Goal: Navigation & Orientation: Find specific page/section

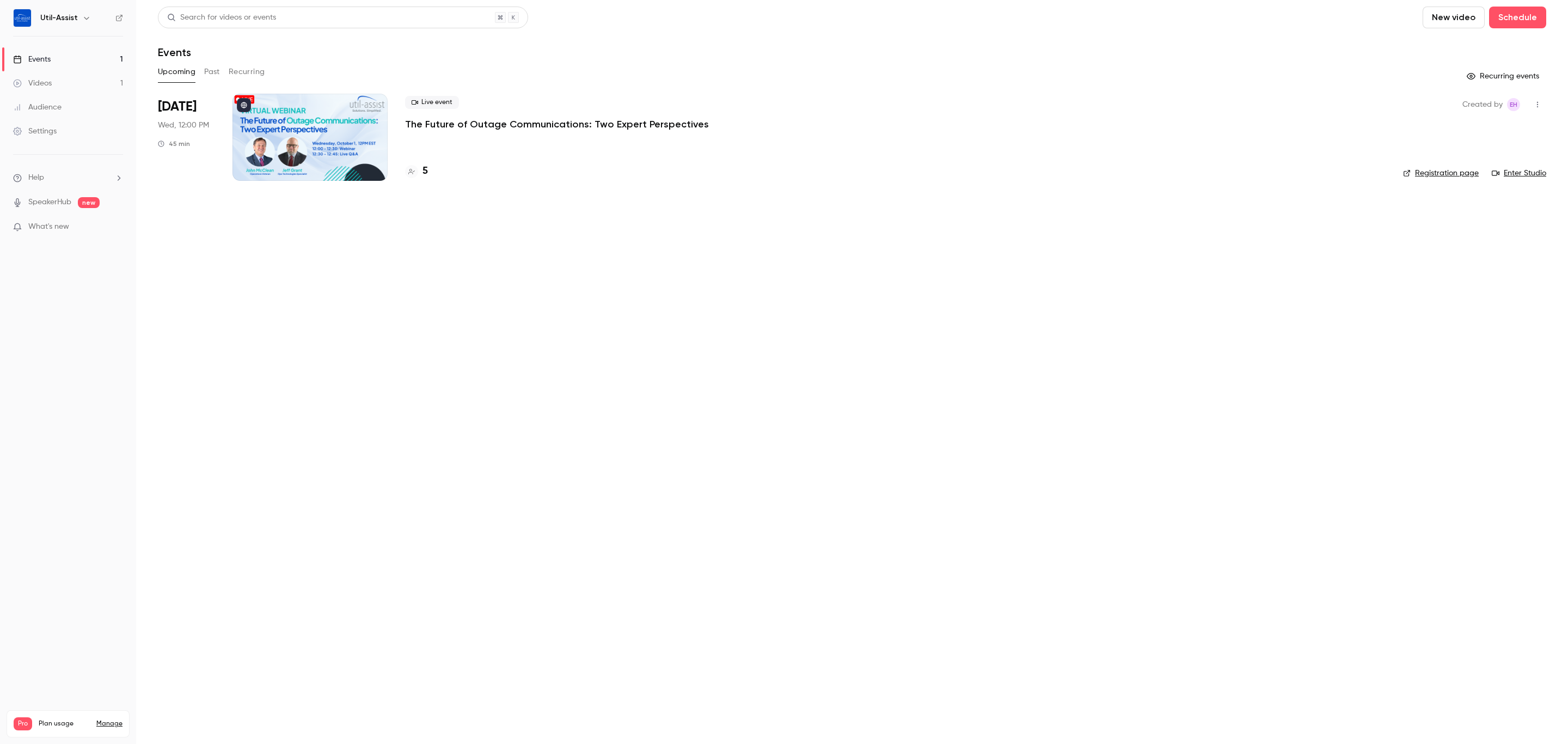
click at [52, 227] on span "What's new" at bounding box center [49, 227] width 41 height 11
click at [446, 351] on div at bounding box center [784, 372] width 1568 height 744
click at [64, 104] on link "Audience" at bounding box center [68, 107] width 136 height 24
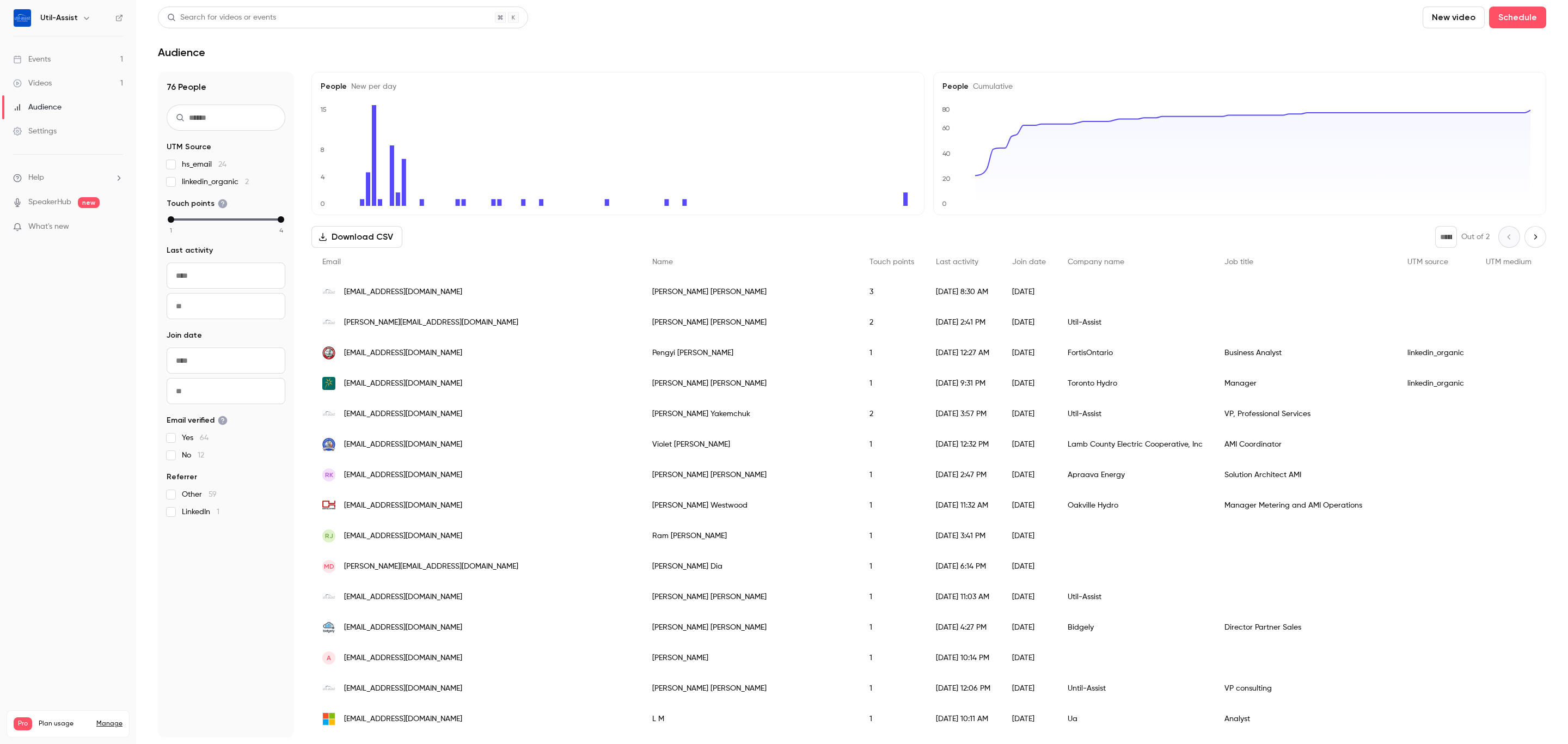
click at [33, 131] on div "Settings" at bounding box center [34, 131] width 44 height 11
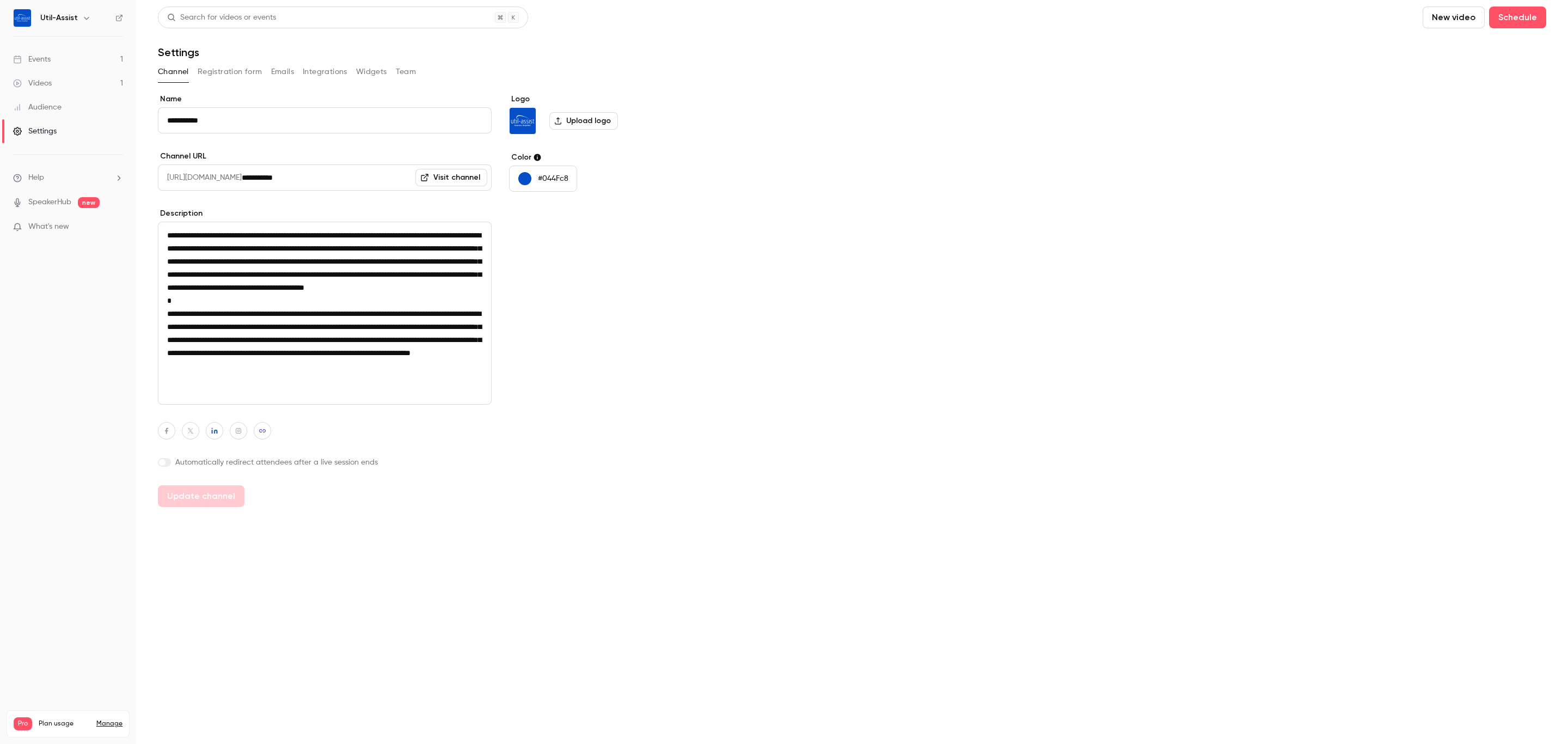
click at [379, 74] on button "Widgets" at bounding box center [371, 72] width 31 height 17
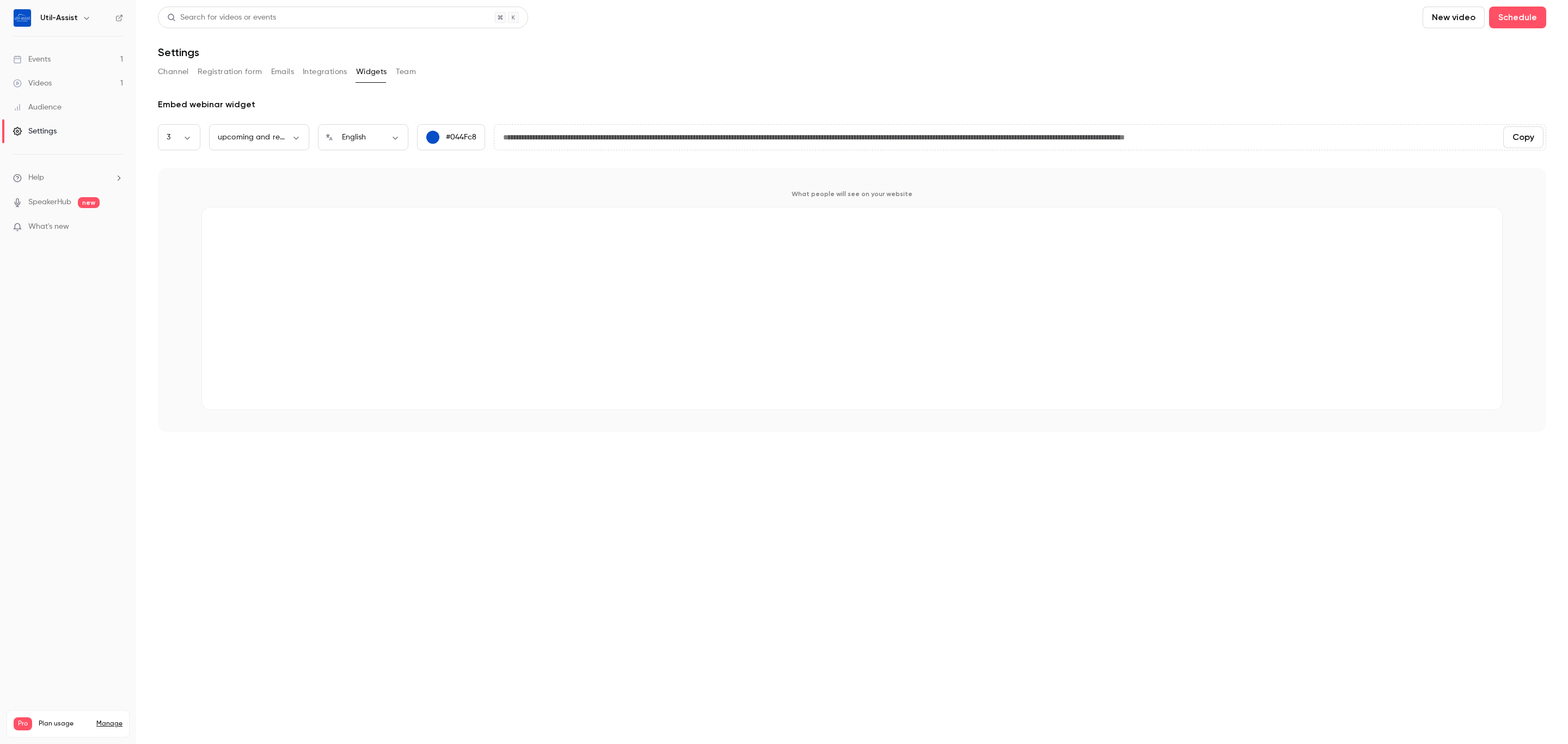
drag, startPoint x: 35, startPoint y: 57, endPoint x: 41, endPoint y: 56, distance: 6.1
click at [35, 57] on div "Events" at bounding box center [31, 59] width 38 height 11
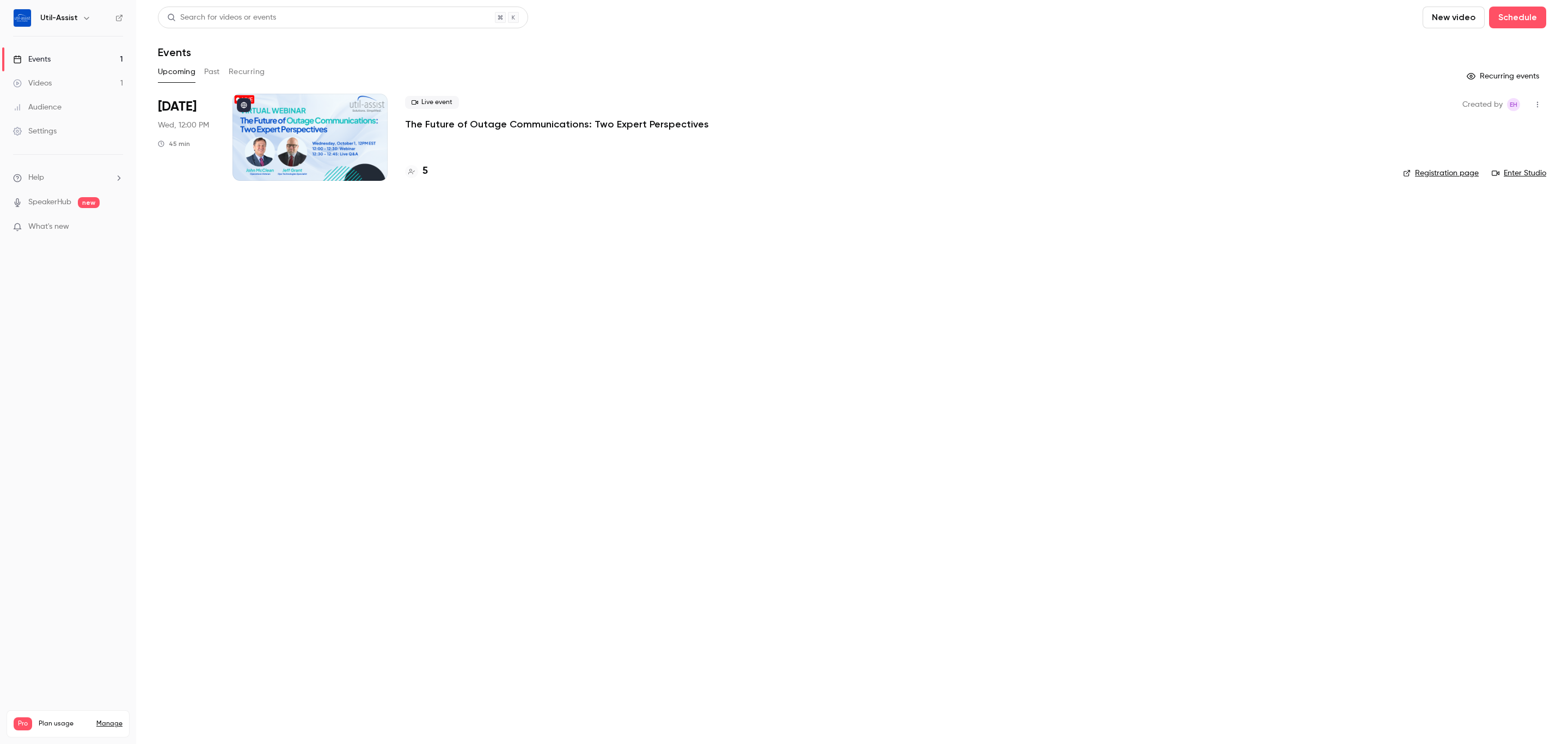
click at [1016, 293] on main "Search for videos or events New video Schedule Events Upcoming Past Recurring R…" at bounding box center [852, 372] width 1431 height 744
click at [59, 134] on link "Settings" at bounding box center [68, 131] width 136 height 24
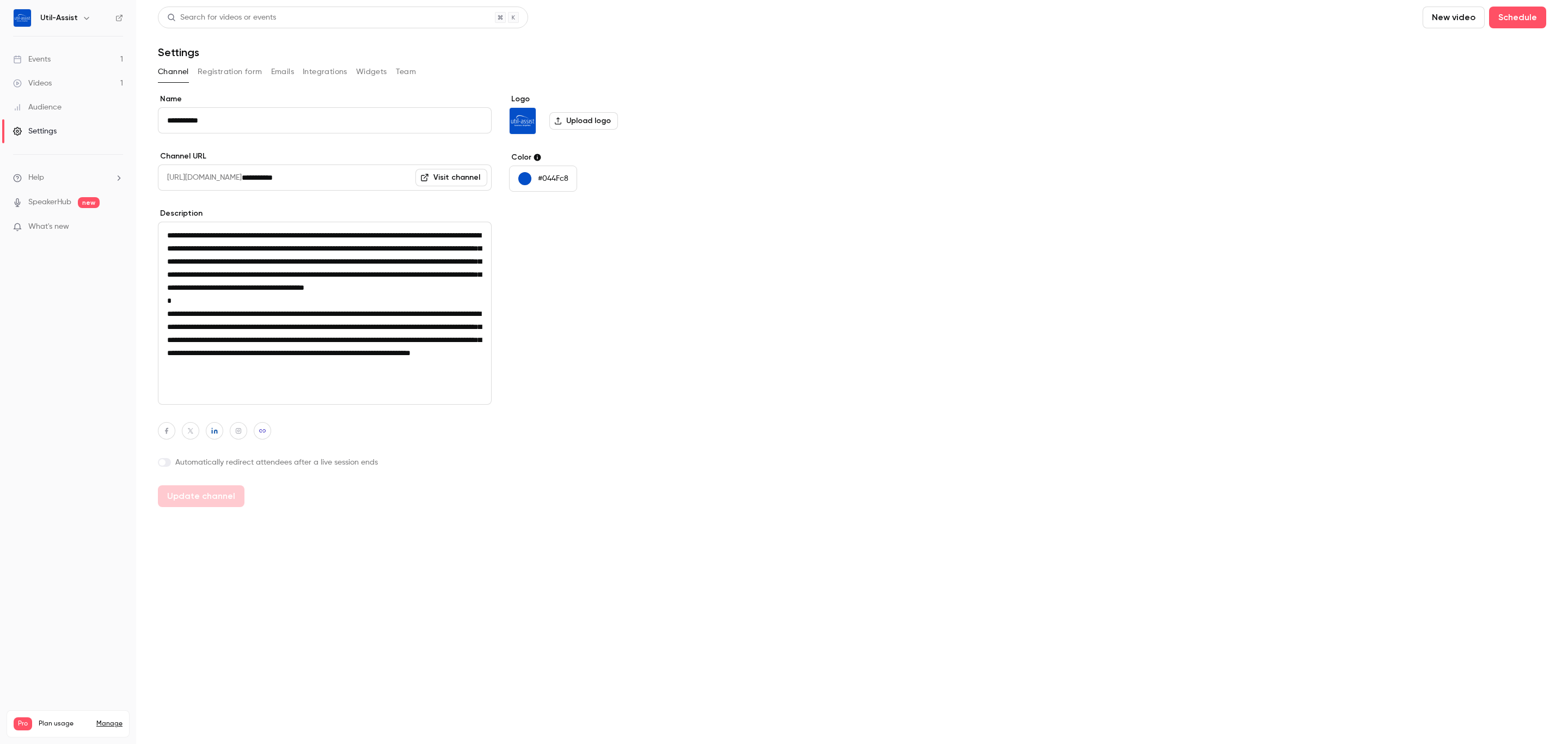
click at [414, 72] on button "Team" at bounding box center [405, 72] width 21 height 17
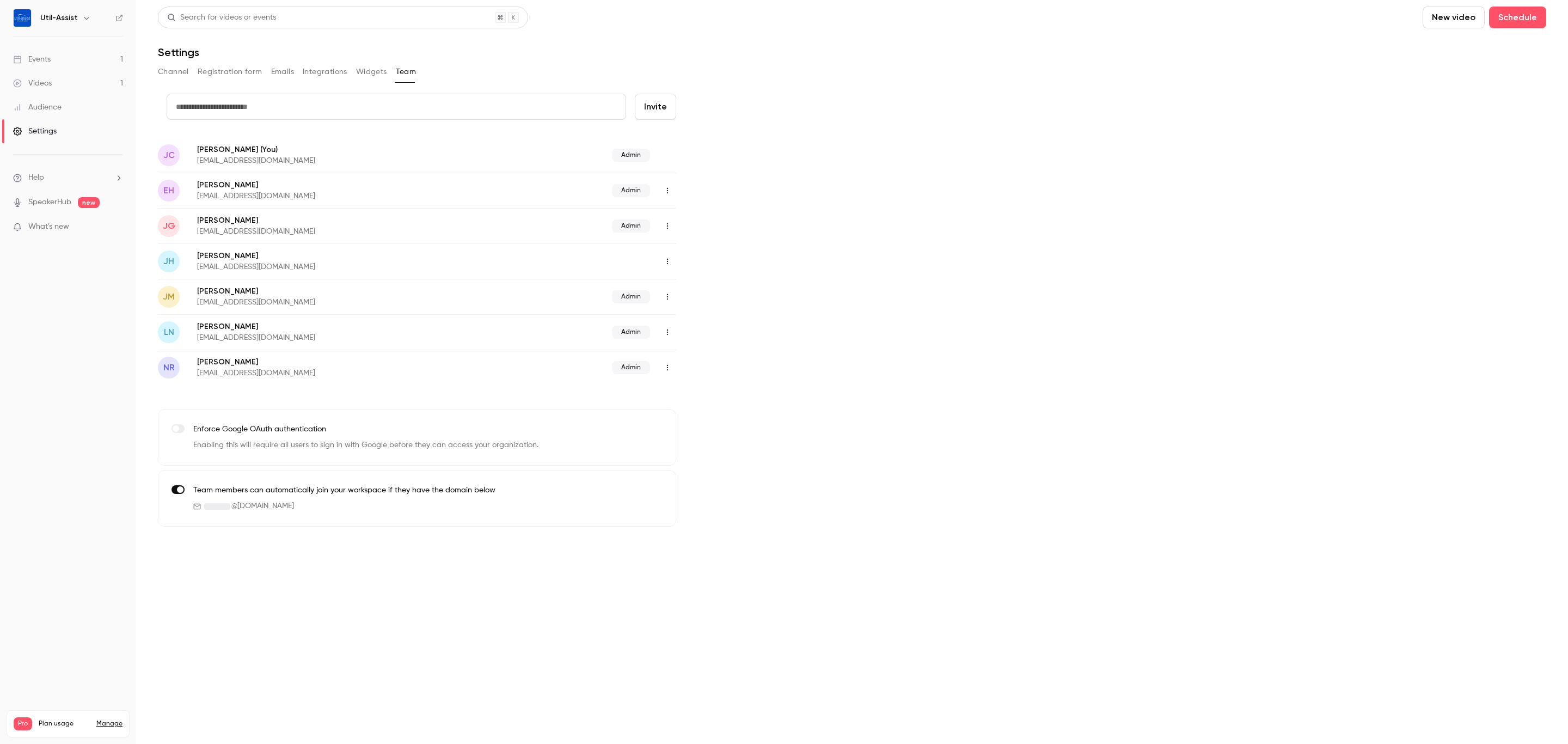
click at [319, 159] on p "[EMAIL_ADDRESS][DOMAIN_NAME]" at bounding box center [330, 160] width 267 height 11
click at [628, 152] on span "Admin" at bounding box center [631, 155] width 38 height 13
click at [381, 67] on button "Widgets" at bounding box center [371, 72] width 31 height 17
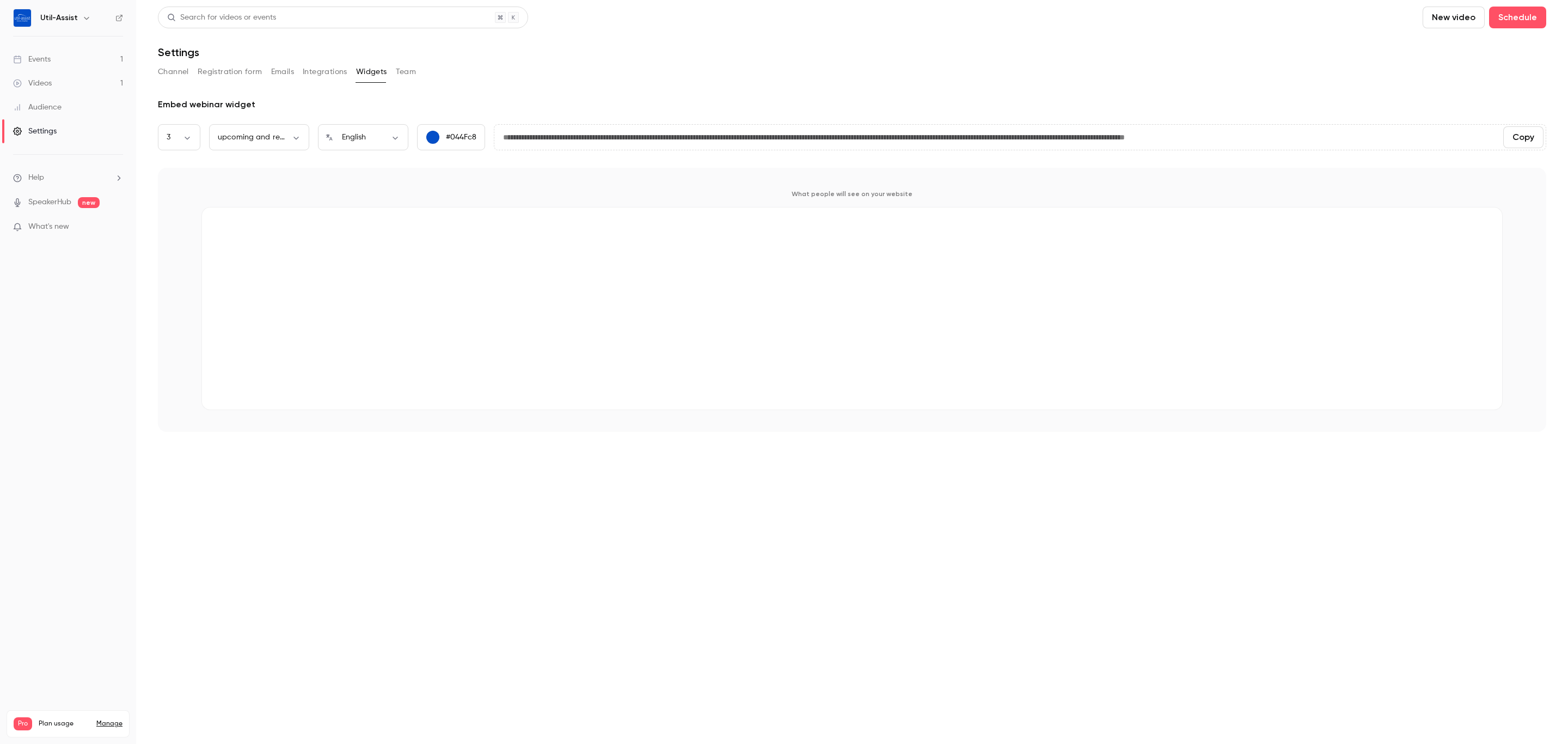
click at [329, 67] on button "Integrations" at bounding box center [325, 72] width 44 height 17
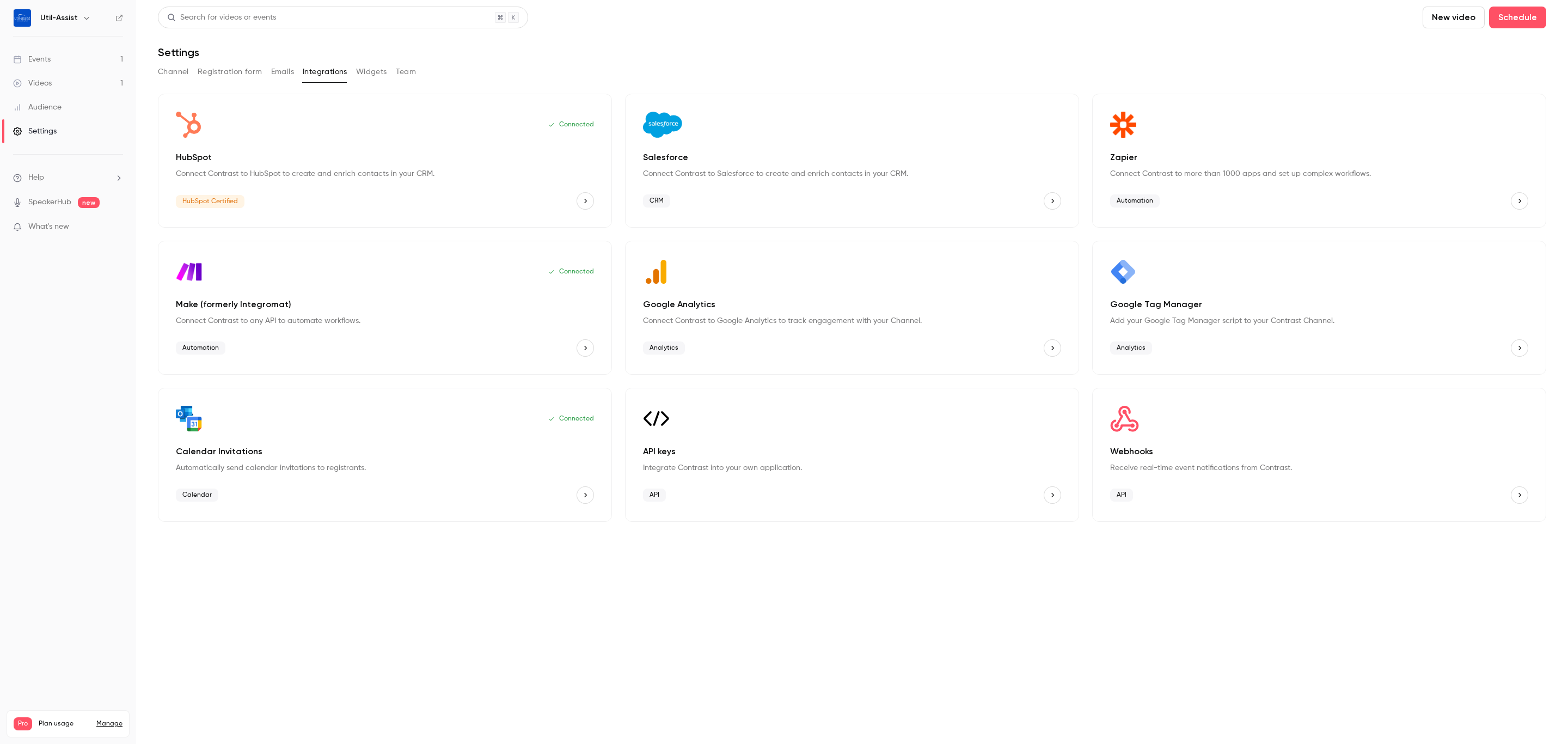
click at [268, 69] on div "Channel Registration form Emails Integrations Widgets Team" at bounding box center [852, 72] width 1388 height 17
click at [247, 72] on button "Registration form" at bounding box center [230, 72] width 65 height 17
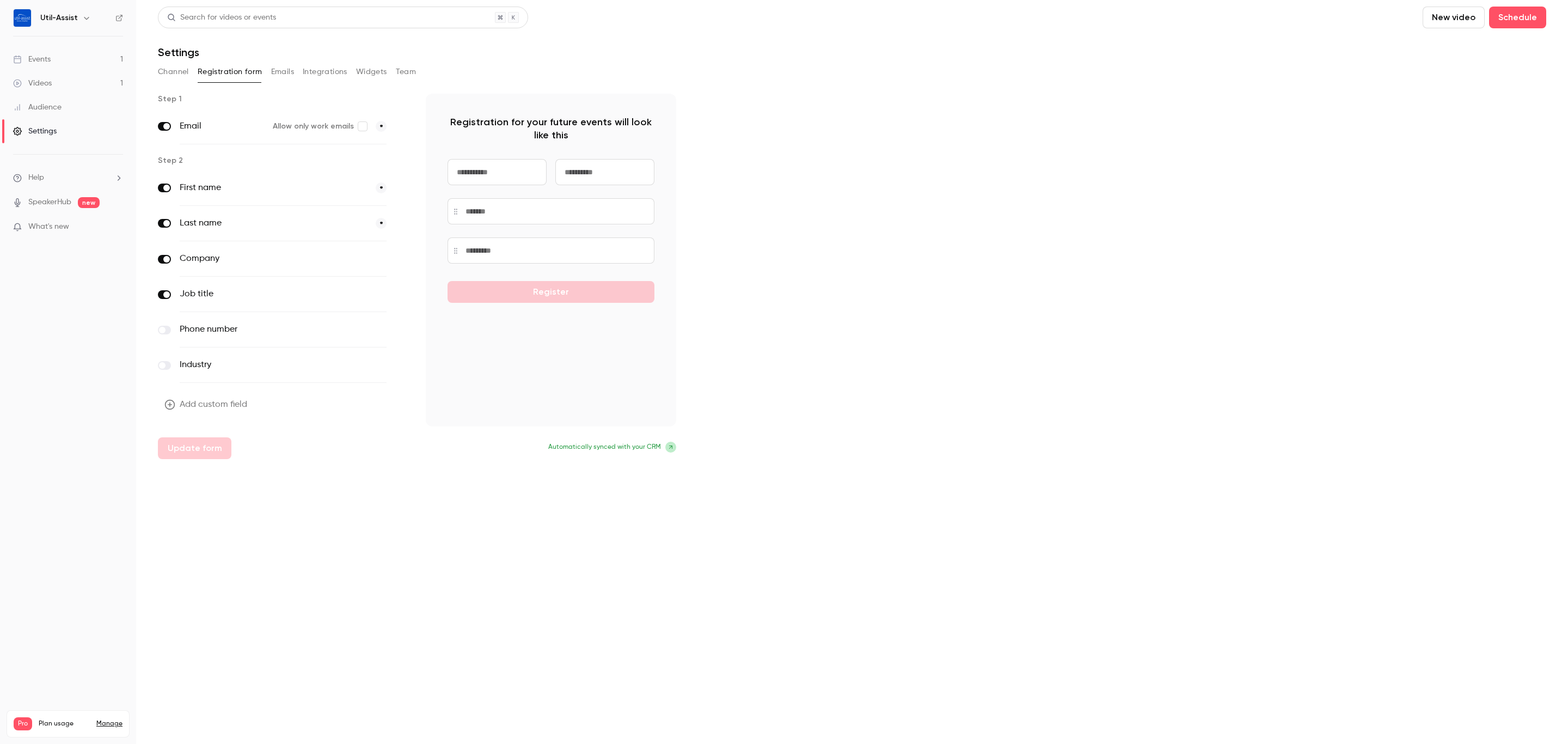
click at [285, 69] on button "Emails" at bounding box center [282, 72] width 23 height 17
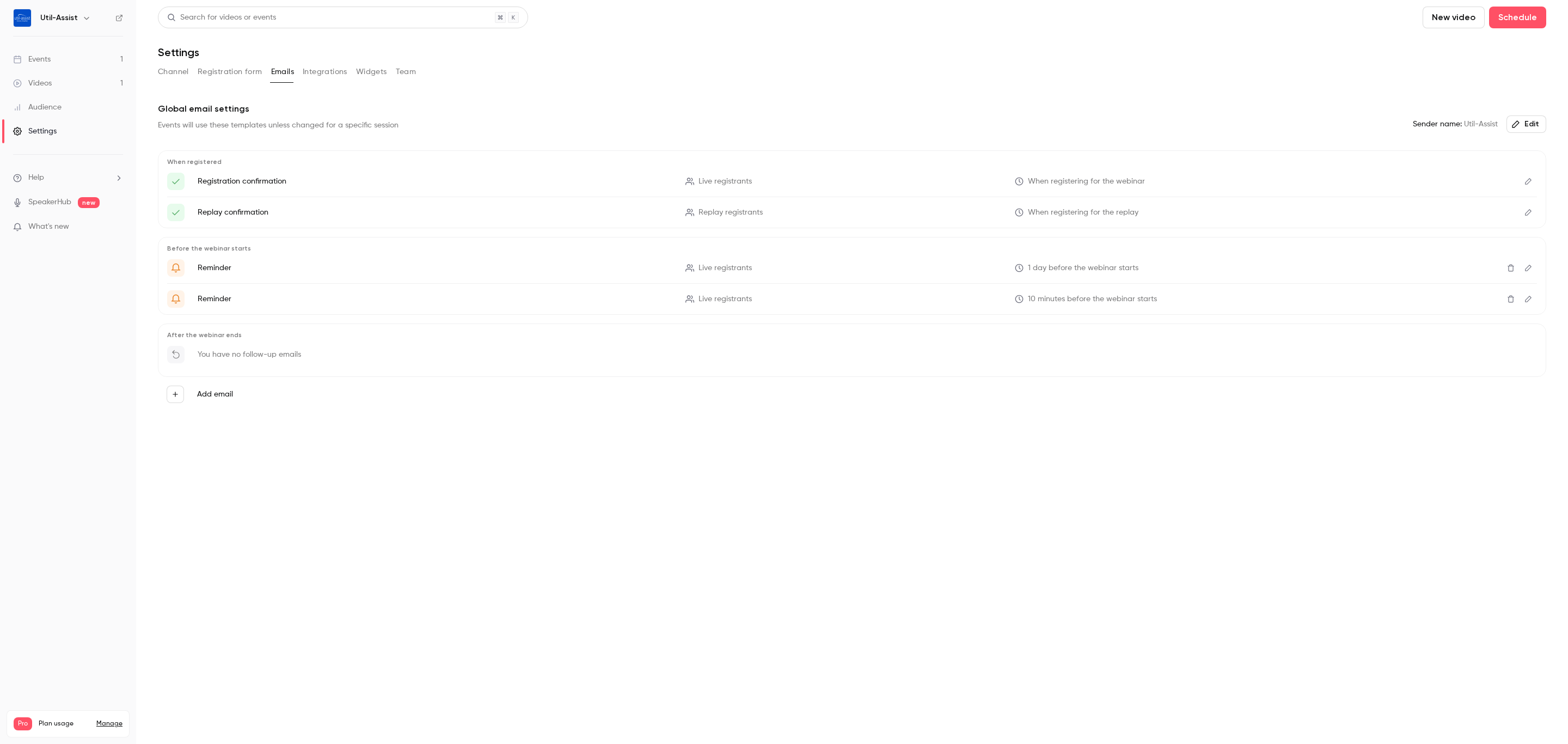
click at [185, 71] on button "Channel" at bounding box center [173, 72] width 31 height 17
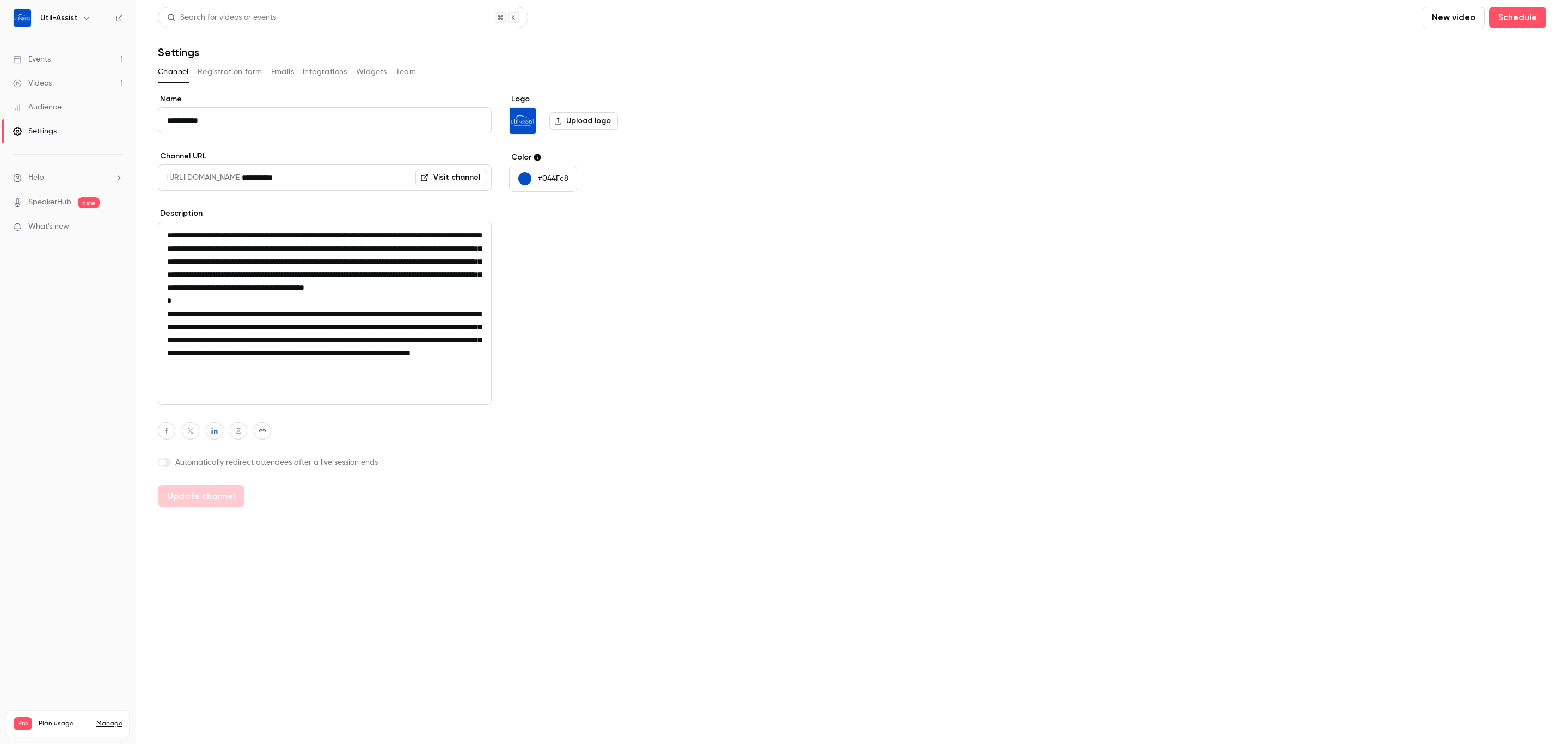
drag, startPoint x: 633, startPoint y: 527, endPoint x: 381, endPoint y: 440, distance: 266.6
click at [631, 524] on main "**********" at bounding box center [852, 372] width 1431 height 744
click at [28, 56] on div "Events" at bounding box center [31, 59] width 38 height 11
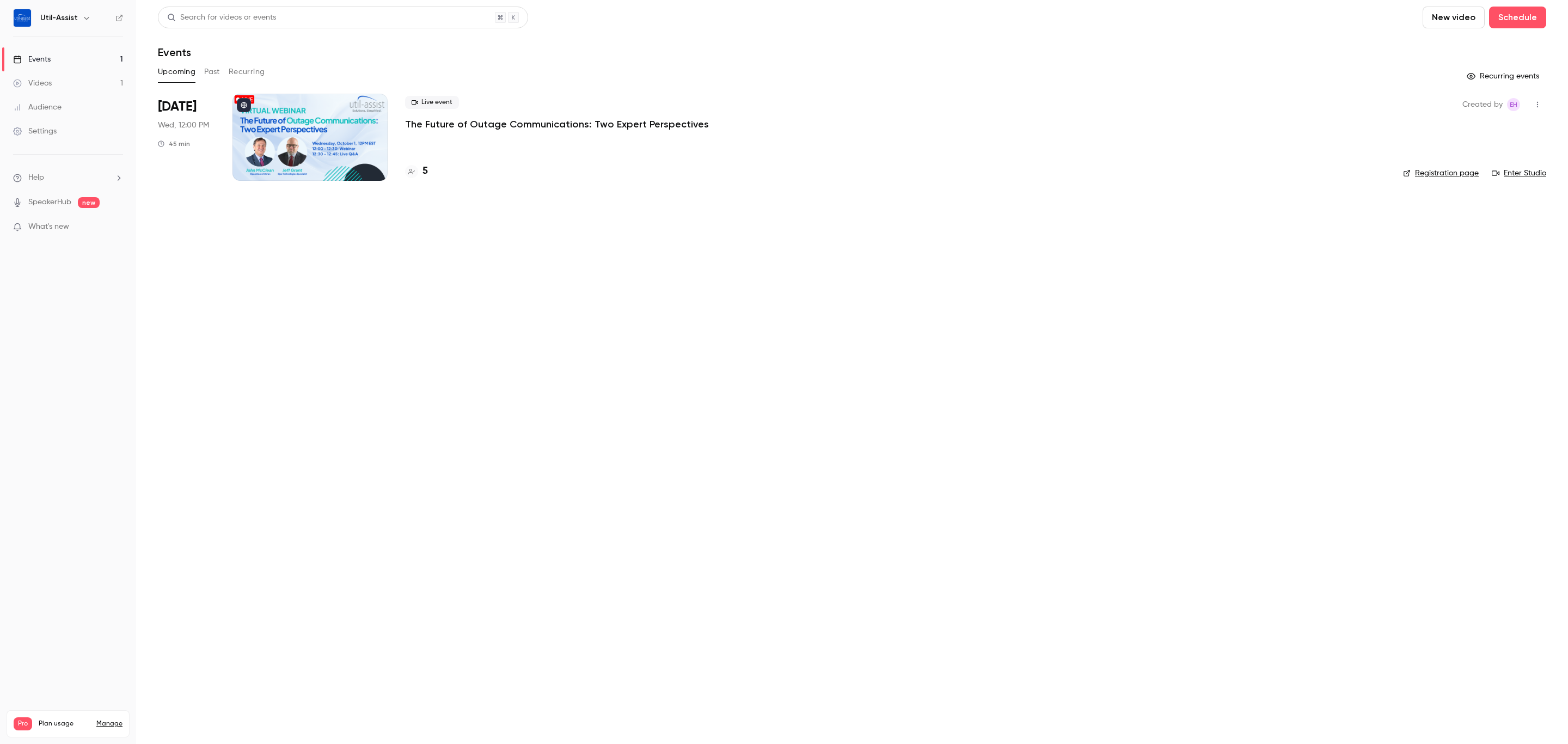
drag, startPoint x: 441, startPoint y: 99, endPoint x: 405, endPoint y: 82, distance: 39.8
click at [441, 99] on span "Live event" at bounding box center [431, 102] width 54 height 13
click at [240, 64] on button "Recurring" at bounding box center [247, 72] width 36 height 17
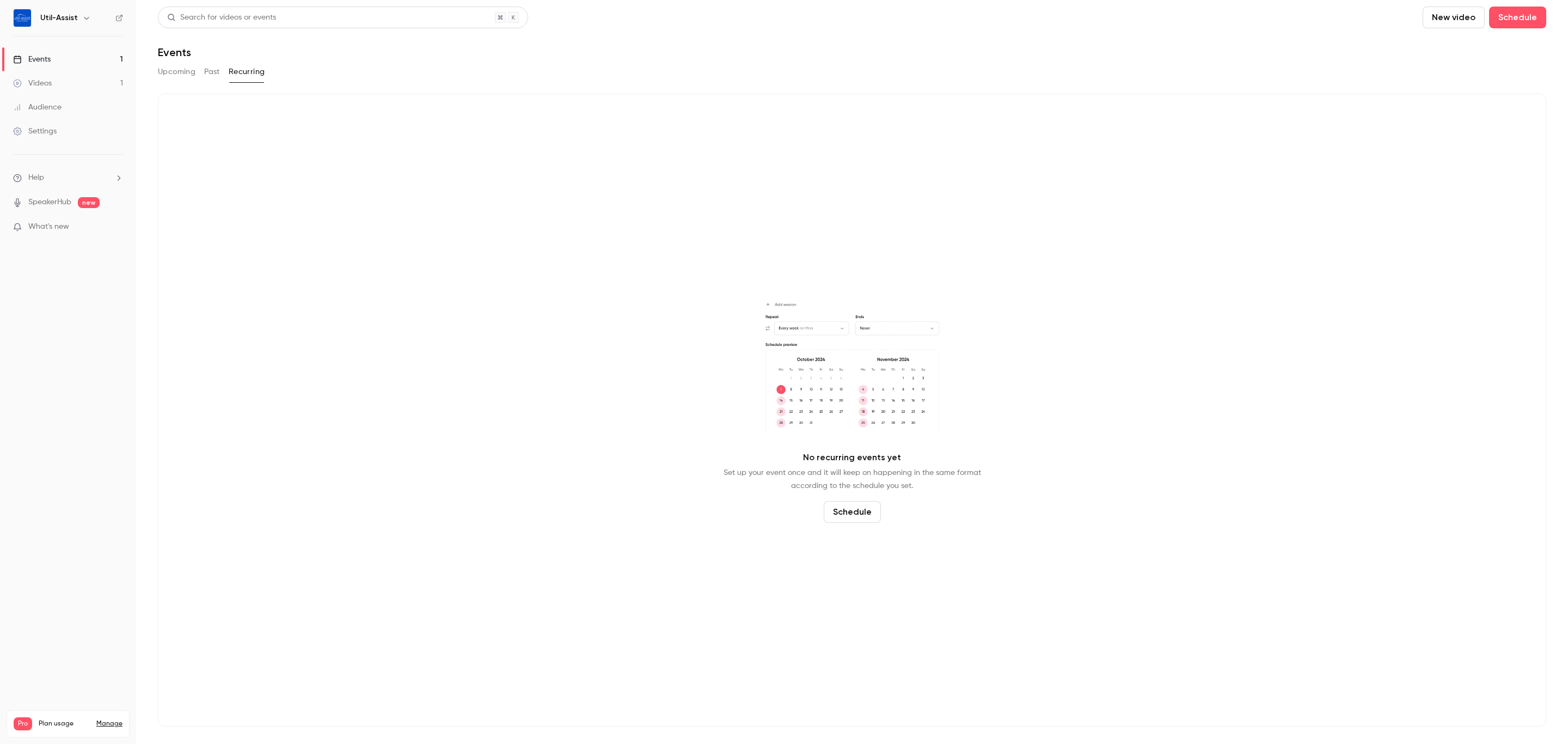
click at [213, 70] on button "Past" at bounding box center [212, 72] width 16 height 17
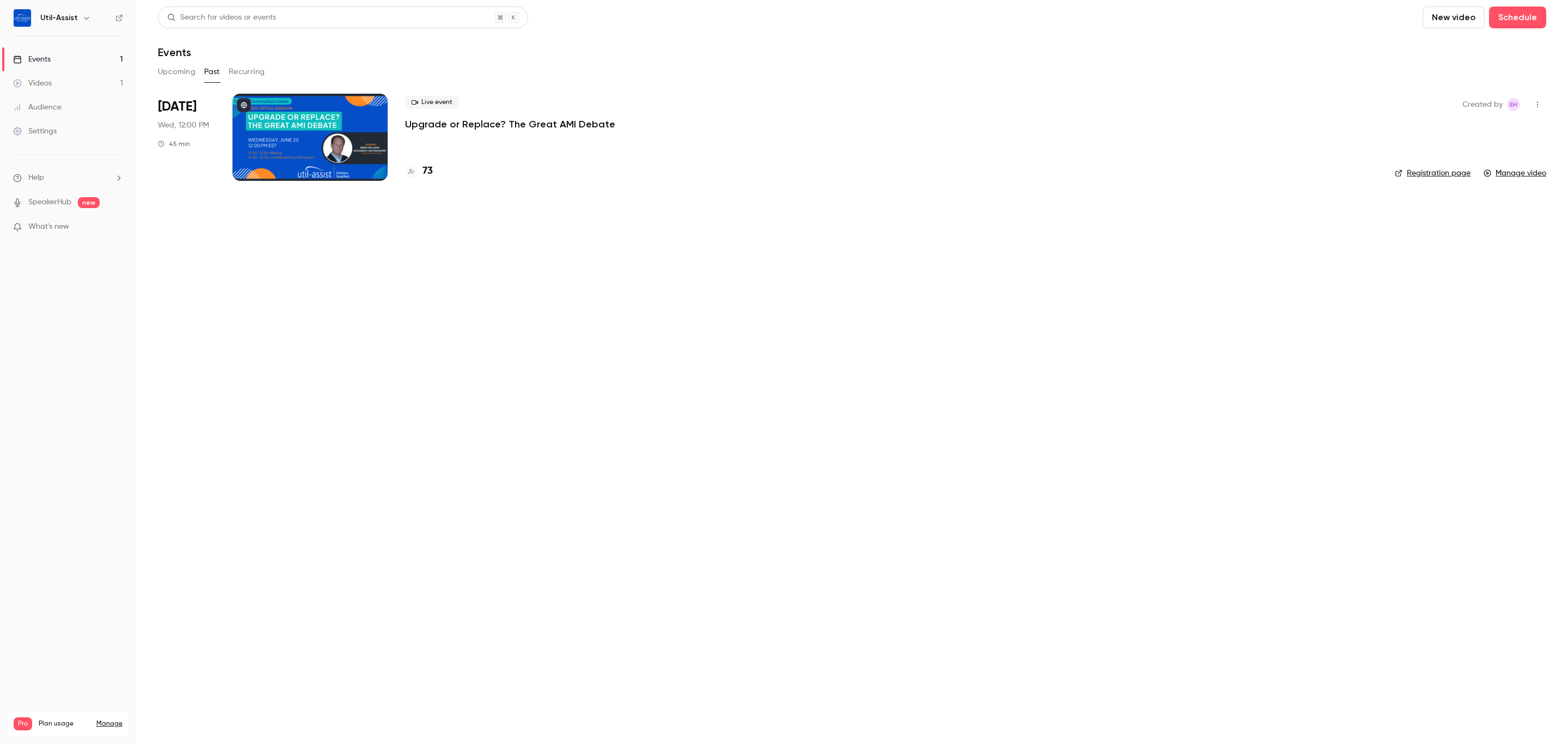
click at [162, 67] on button "Upcoming" at bounding box center [177, 72] width 38 height 17
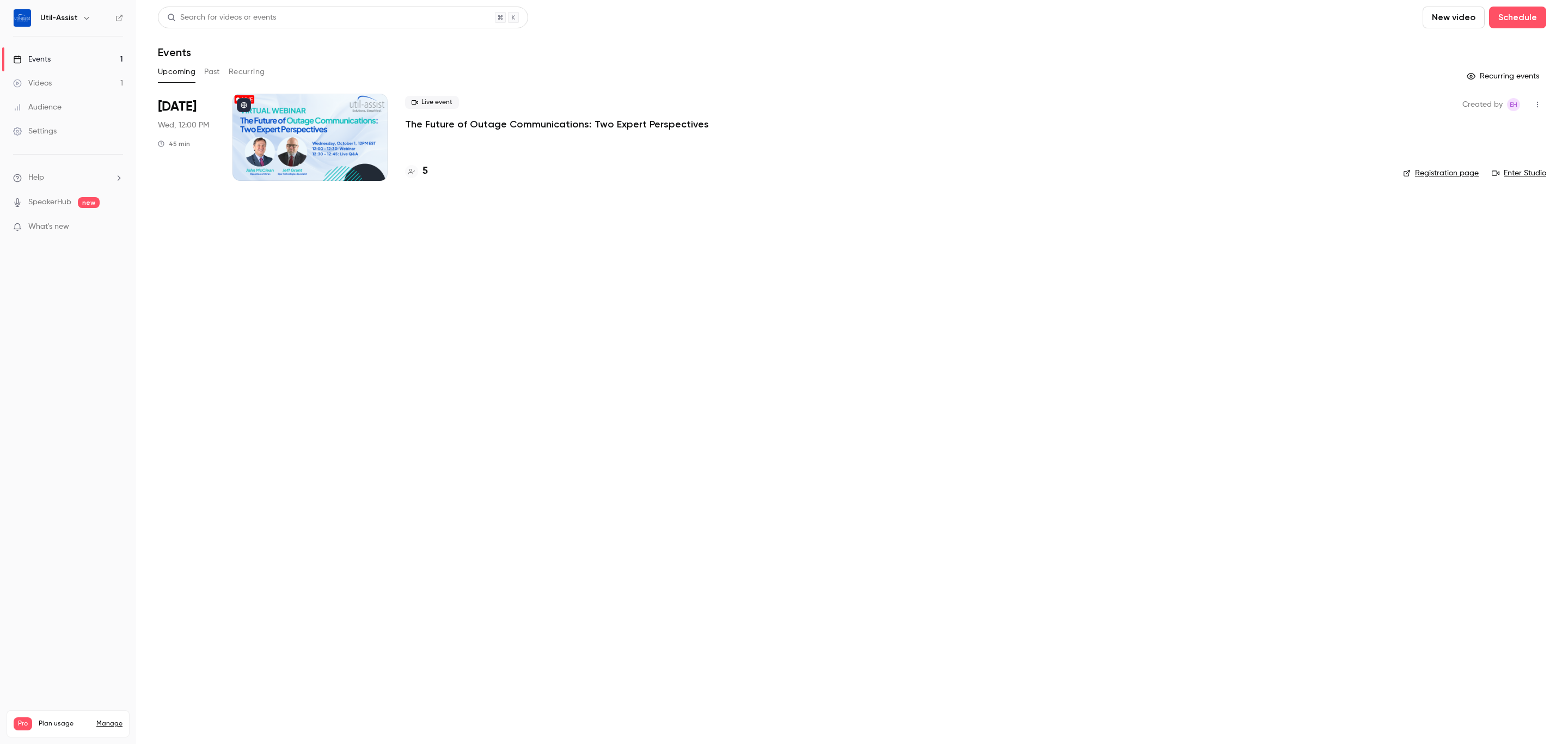
click at [1532, 175] on link "Enter Studio" at bounding box center [1519, 172] width 54 height 11
click at [52, 134] on div "Settings" at bounding box center [34, 131] width 44 height 11
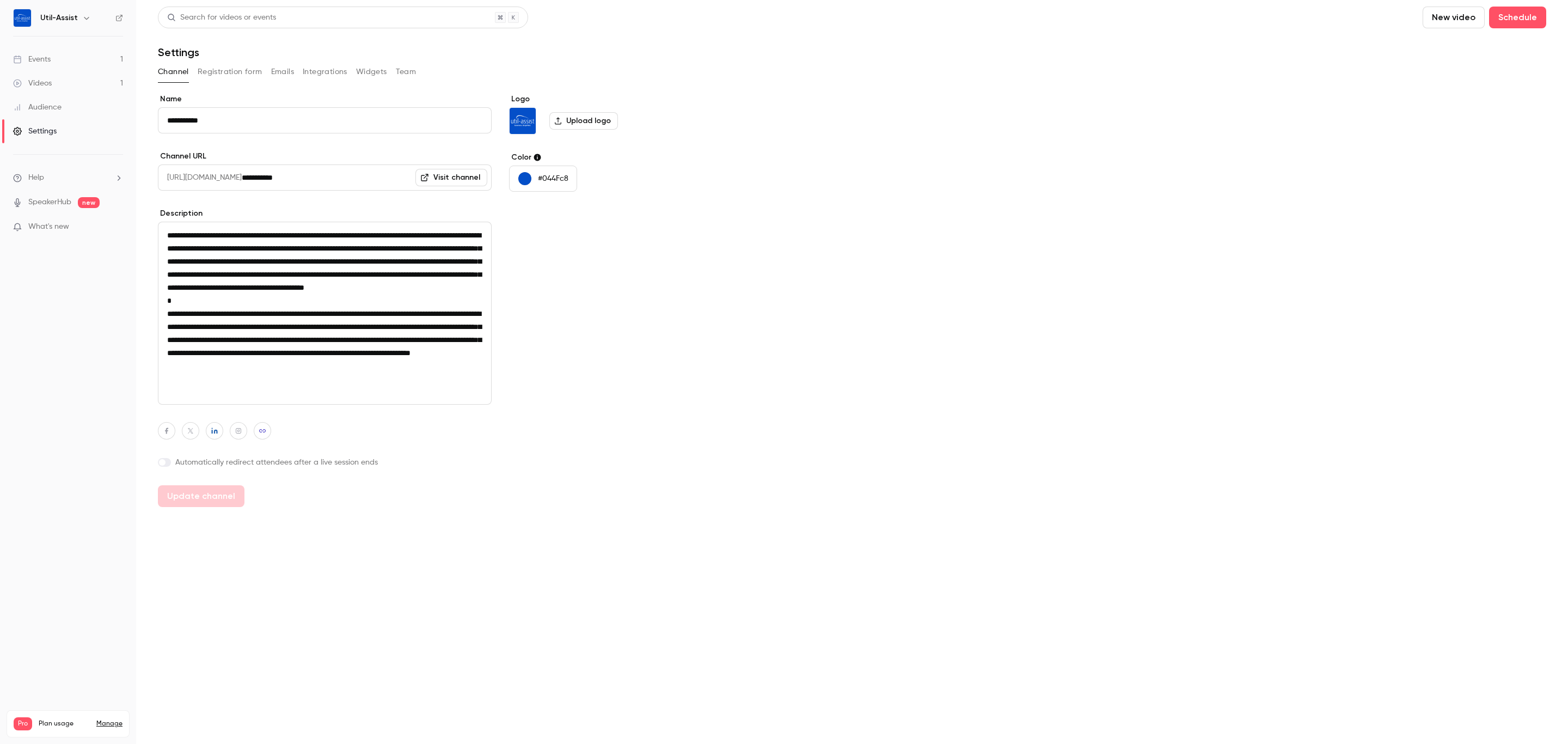
click at [398, 66] on button "Team" at bounding box center [405, 72] width 21 height 17
